Goal: Information Seeking & Learning: Learn about a topic

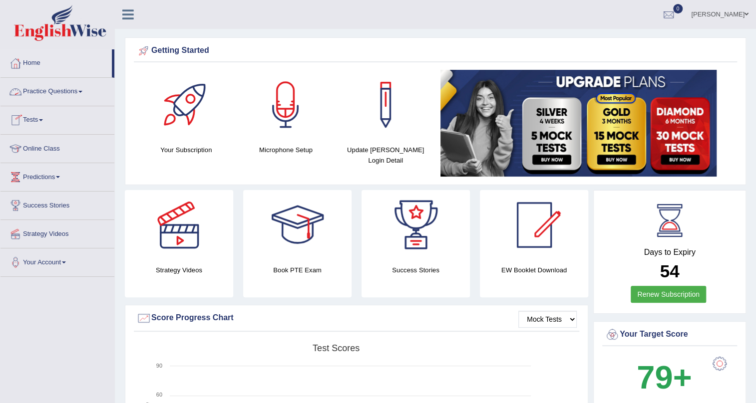
click at [74, 98] on link "Practice Questions" at bounding box center [57, 90] width 114 height 25
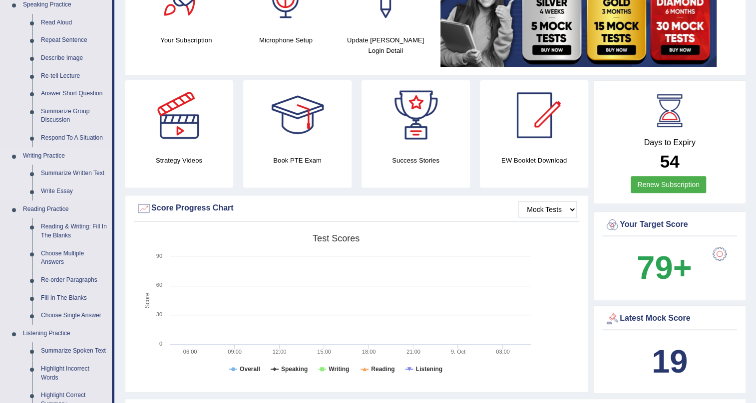
scroll to position [317, 0]
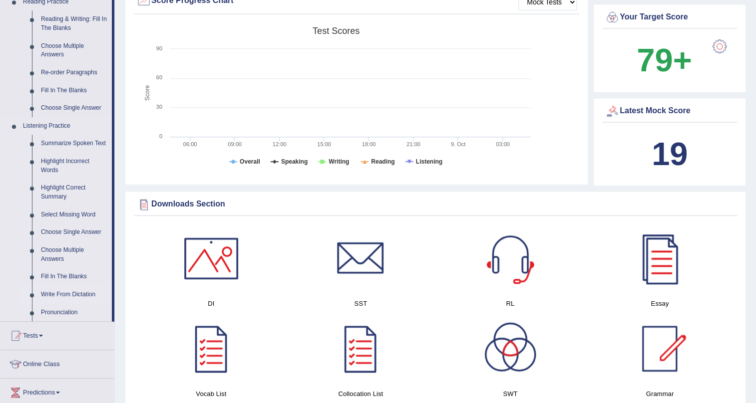
click at [88, 294] on link "Write From Dictation" at bounding box center [73, 295] width 75 height 18
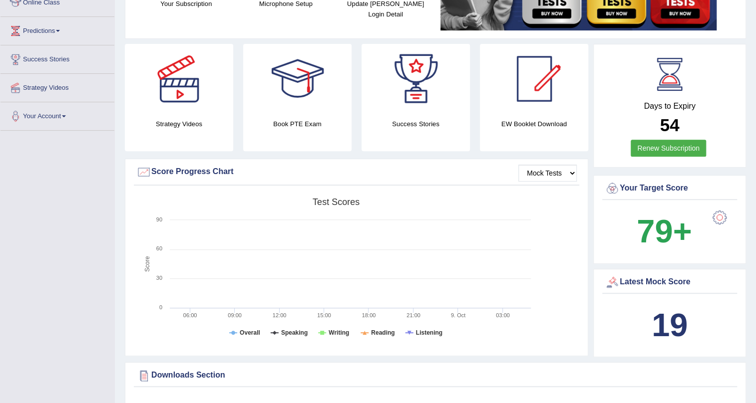
scroll to position [257, 0]
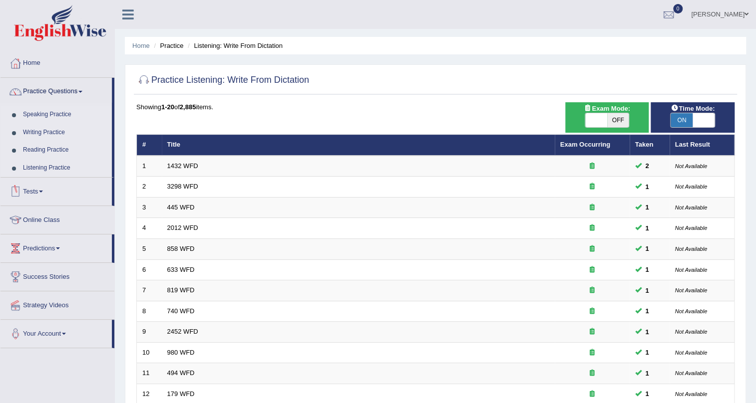
click at [60, 165] on link "Listening Practice" at bounding box center [64, 168] width 93 height 18
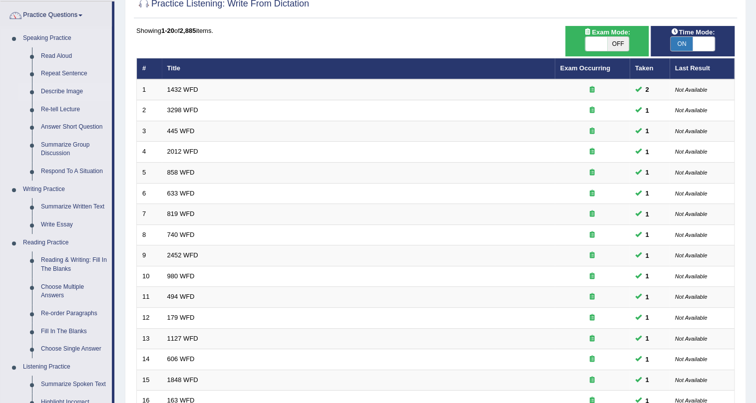
scroll to position [272, 0]
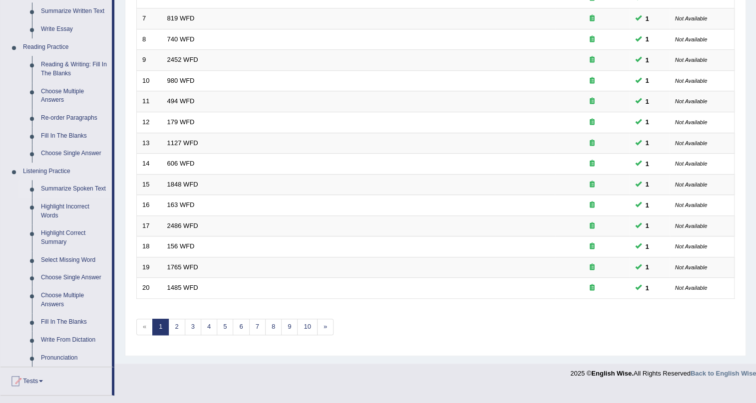
click at [85, 186] on link "Summarize Spoken Text" at bounding box center [73, 189] width 75 height 18
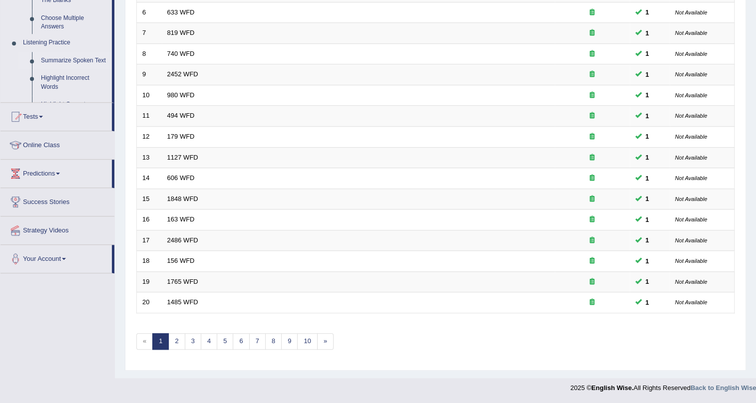
scroll to position [229, 0]
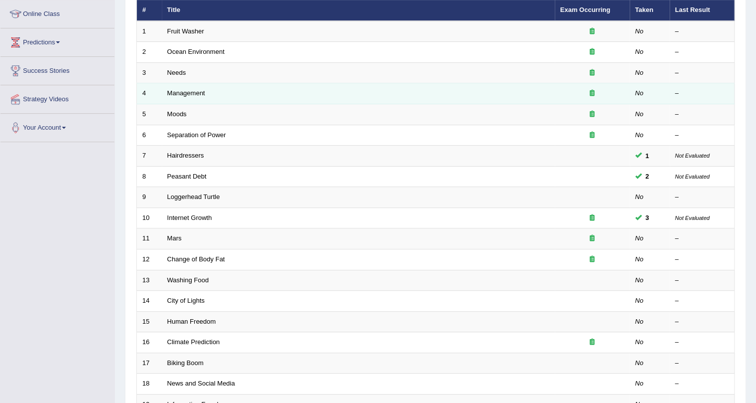
scroll to position [136, 0]
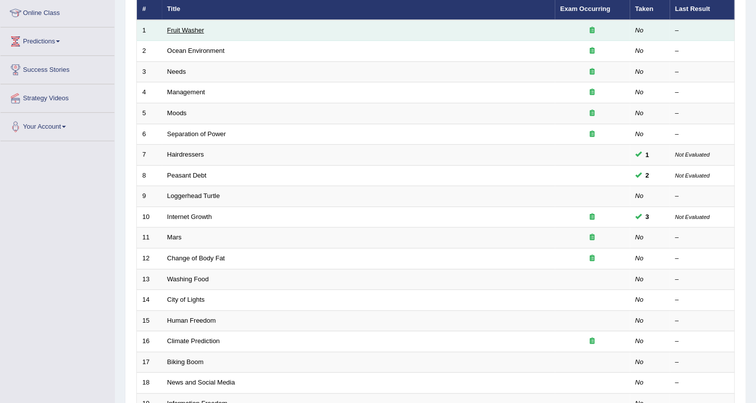
click at [190, 27] on link "Fruit Washer" at bounding box center [185, 29] width 37 height 7
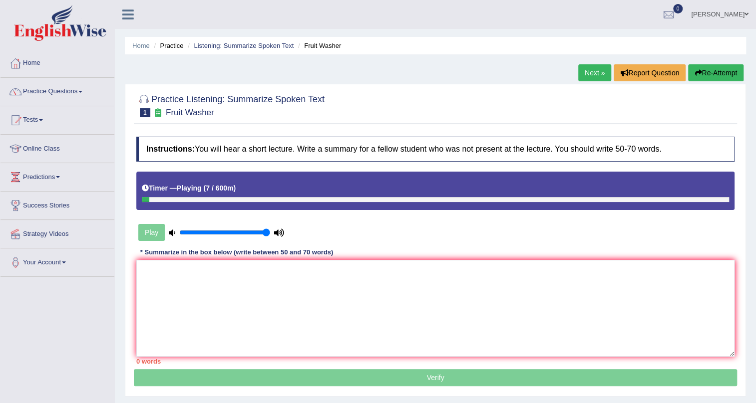
click at [710, 67] on button "Re-Attempt" at bounding box center [715, 72] width 55 height 17
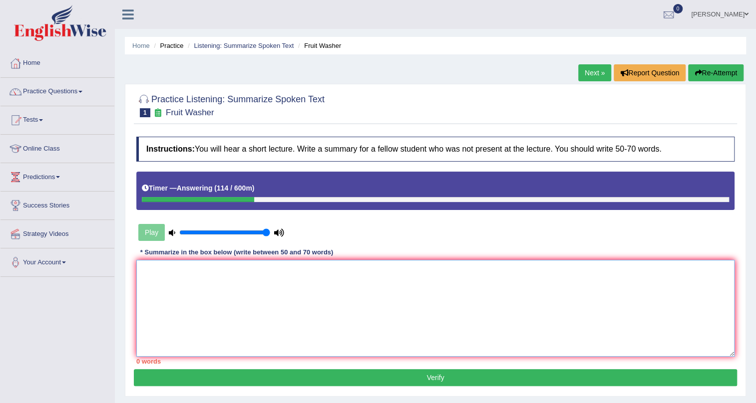
click at [458, 300] on textarea at bounding box center [435, 308] width 598 height 97
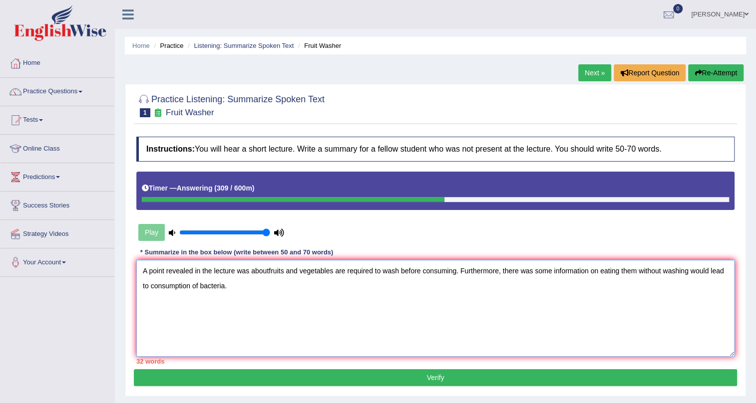
click at [635, 270] on textarea "A point revealed in the lecture was aboutfruits and vegetables are required to …" at bounding box center [435, 308] width 598 height 97
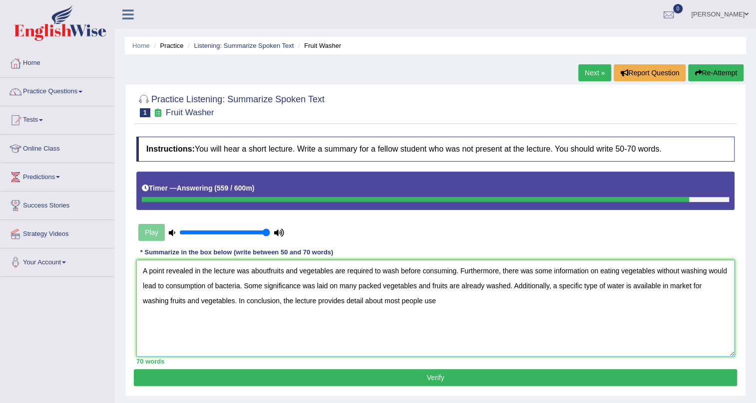
drag, startPoint x: 708, startPoint y: 283, endPoint x: 632, endPoint y: 285, distance: 75.9
click at [632, 285] on textarea "A point revealed in the lecture was aboutfruits and vegetables are required to …" at bounding box center [435, 308] width 598 height 97
drag, startPoint x: 175, startPoint y: 301, endPoint x: 126, endPoint y: 297, distance: 49.1
click at [126, 297] on div "Practice Listening: Summarize Spoken Text 1 Fruit Washer Instructions: You will…" at bounding box center [435, 240] width 621 height 313
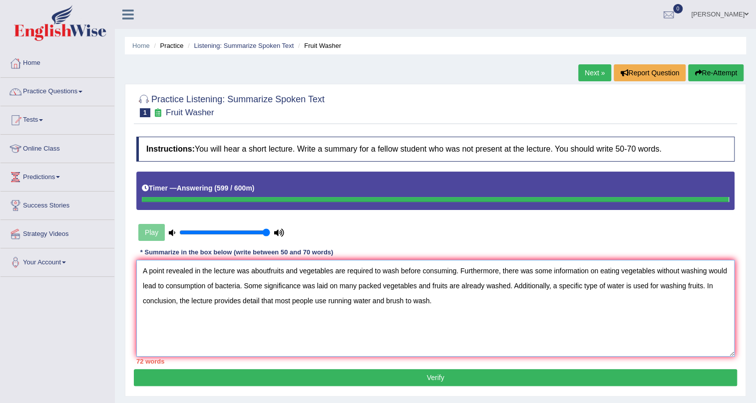
type textarea "A point revealed in the lecture was aboutfruits and vegetables are required to …"
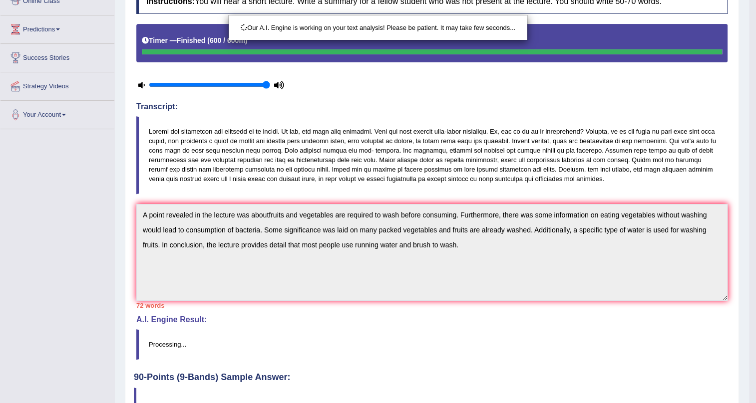
scroll to position [210, 0]
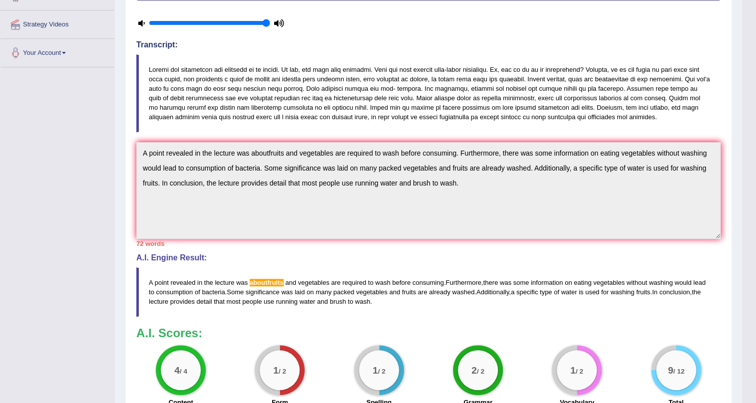
click at [101, 119] on div "Toggle navigation Home Practice Questions Speaking Practice Read Aloud Repeat S…" at bounding box center [371, 145] width 742 height 711
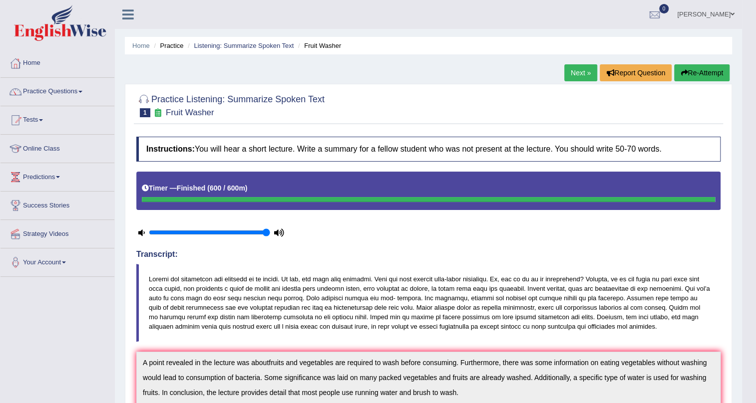
scroll to position [0, 0]
click at [703, 70] on button "Re-Attempt" at bounding box center [701, 72] width 55 height 17
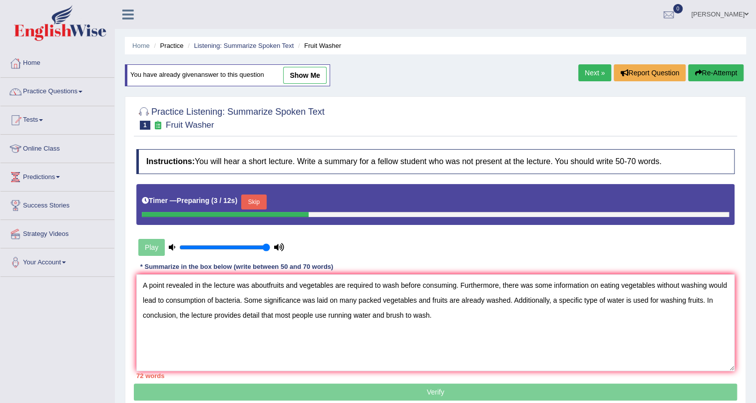
click at [265, 282] on textarea "A point revealed in the lecture was aboutfruits and vegetables are required to …" at bounding box center [435, 322] width 598 height 97
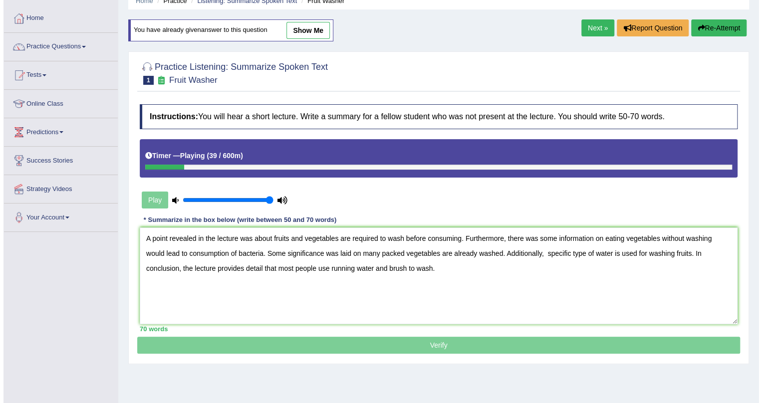
scroll to position [120, 0]
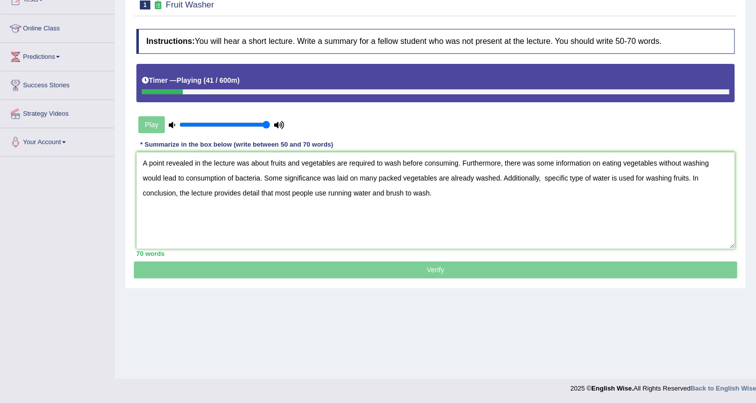
type textarea "A point revealed in the lecture was about fruits and vegetables are required to…"
drag, startPoint x: 245, startPoint y: 123, endPoint x: 30, endPoint y: 146, distance: 216.4
type input "0.05"
click at [179, 129] on input "range" at bounding box center [224, 125] width 91 height 8
click at [400, 161] on textarea "A point revealed in the lecture was about fruits and vegetables are required to…" at bounding box center [435, 200] width 598 height 97
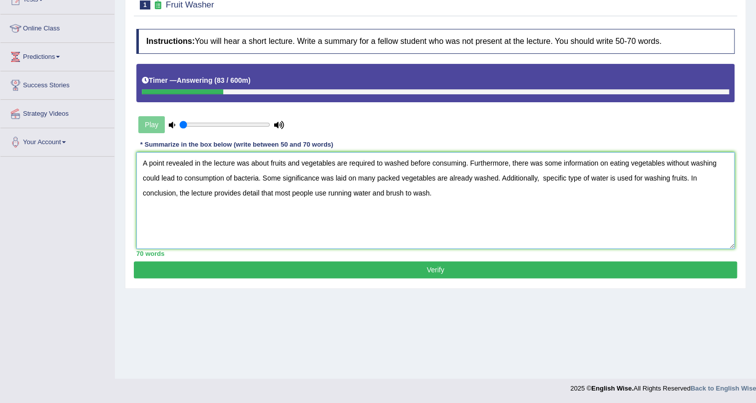
click at [541, 179] on textarea "A point revealed in the lecture was about fruits and vegetables are required to…" at bounding box center [435, 200] width 598 height 97
type textarea "A point revealed in the lecture was about fruits and vegetables are required to…"
click at [330, 269] on button "Verify" at bounding box center [435, 269] width 603 height 17
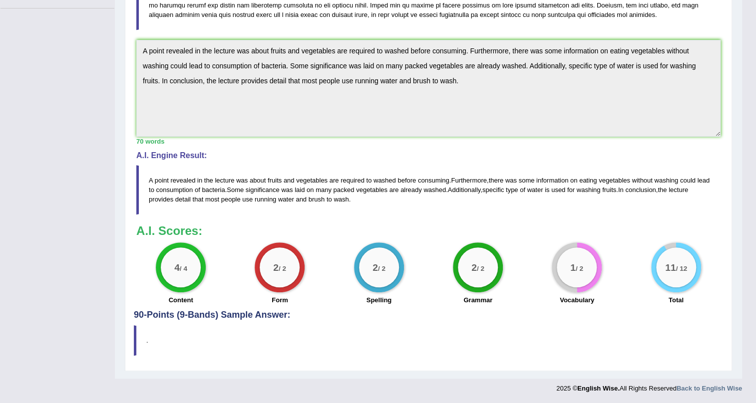
scroll to position [223, 0]
